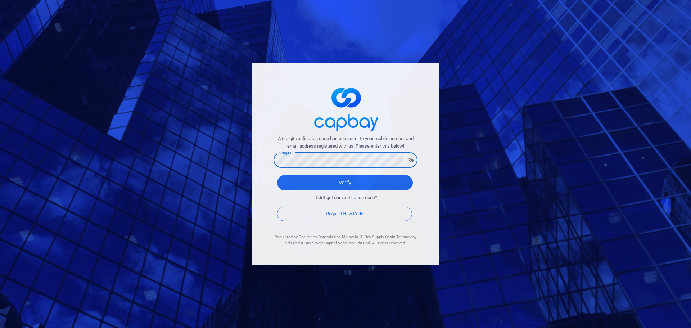
click at [267, 163] on div "A 6-digit verification code has been sent to your mobile number and email addre…" at bounding box center [345, 163] width 187 height 201
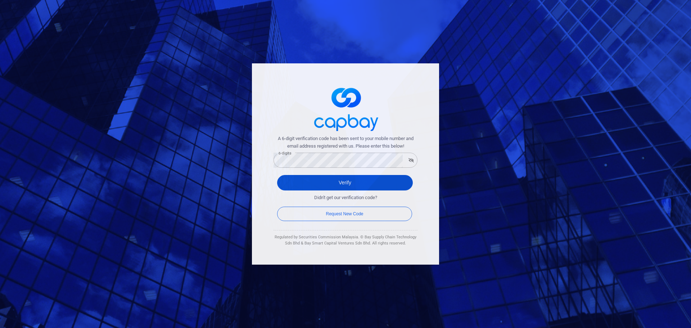
click at [350, 183] on button "Verify" at bounding box center [345, 182] width 136 height 15
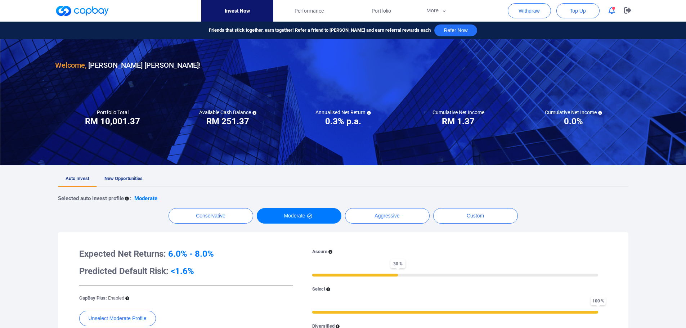
click at [674, 14] on div at bounding box center [343, 16] width 686 height 32
click at [675, 15] on div at bounding box center [343, 16] width 686 height 32
click at [674, 13] on div at bounding box center [343, 16] width 686 height 32
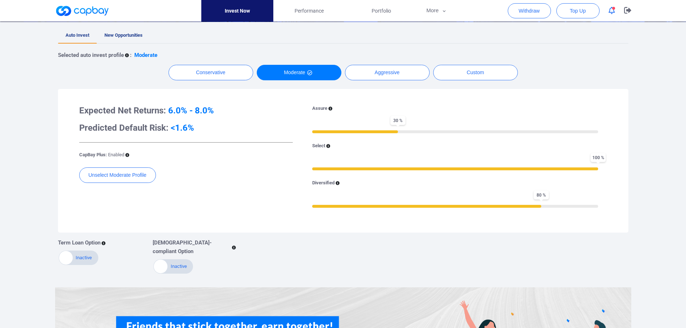
scroll to position [180, 0]
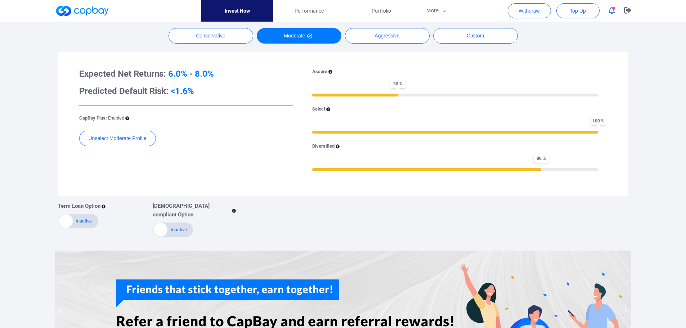
click at [609, 9] on icon "button" at bounding box center [612, 11] width 6 height 8
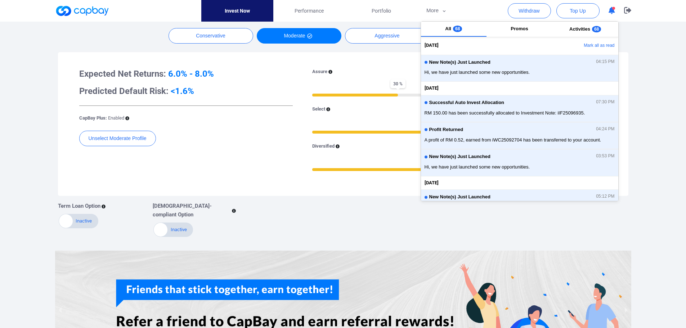
scroll to position [0, 0]
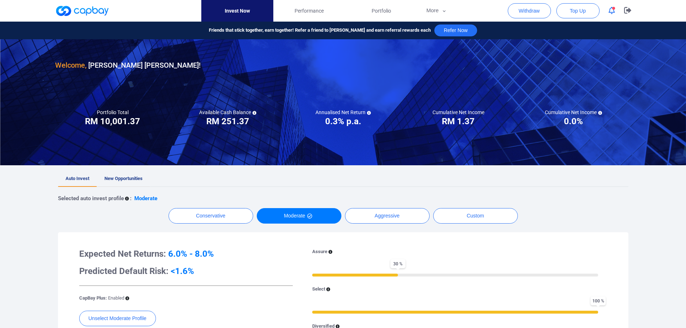
click at [134, 180] on span "New Opportunities" at bounding box center [123, 178] width 38 height 5
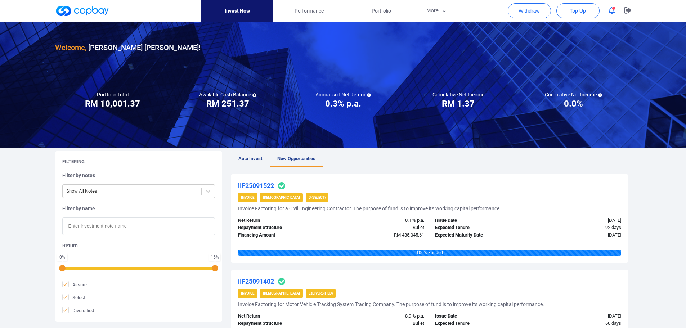
click at [252, 160] on span "Auto Invest" at bounding box center [250, 158] width 24 height 5
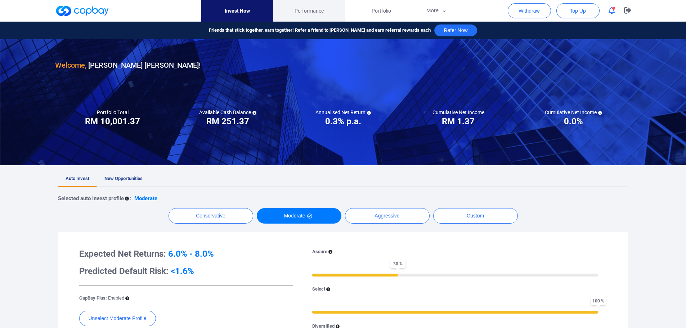
click at [306, 15] on link "Performance" at bounding box center [309, 11] width 72 height 22
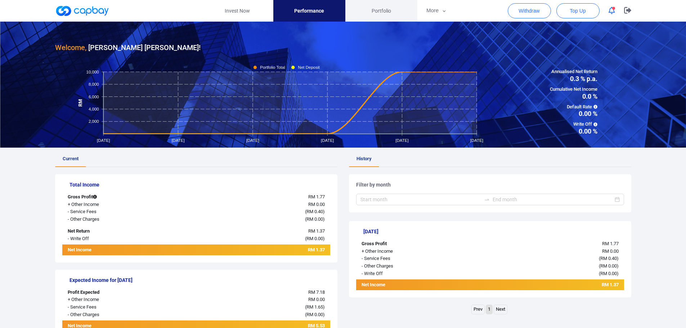
click at [385, 10] on span "Portfolio" at bounding box center [381, 11] width 19 height 8
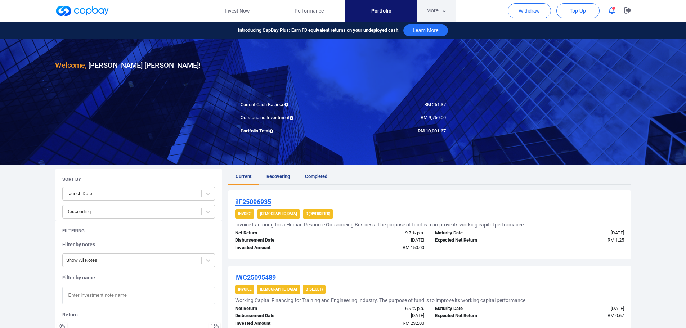
click at [433, 9] on button "More" at bounding box center [436, 11] width 39 height 22
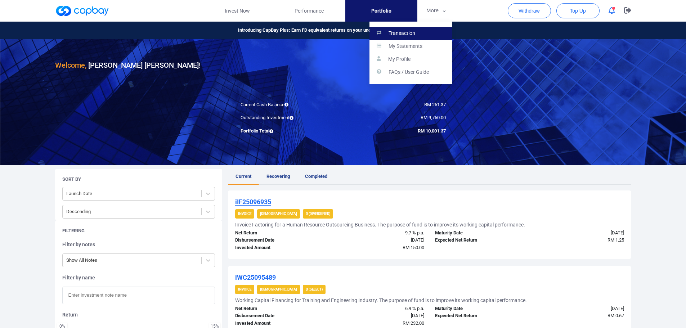
click at [408, 33] on p "Transaction" at bounding box center [402, 33] width 27 height 6
